Goal: Navigation & Orientation: Go to known website

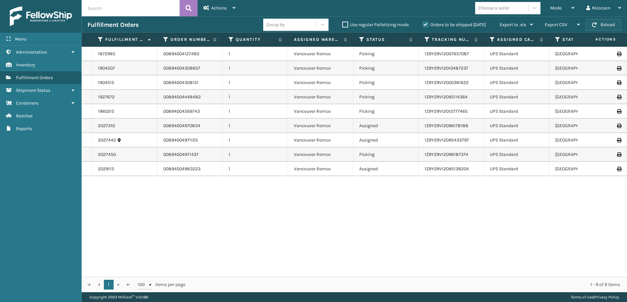
click at [597, 23] on button "Reload" at bounding box center [603, 25] width 35 height 12
